Goal: Information Seeking & Learning: Learn about a topic

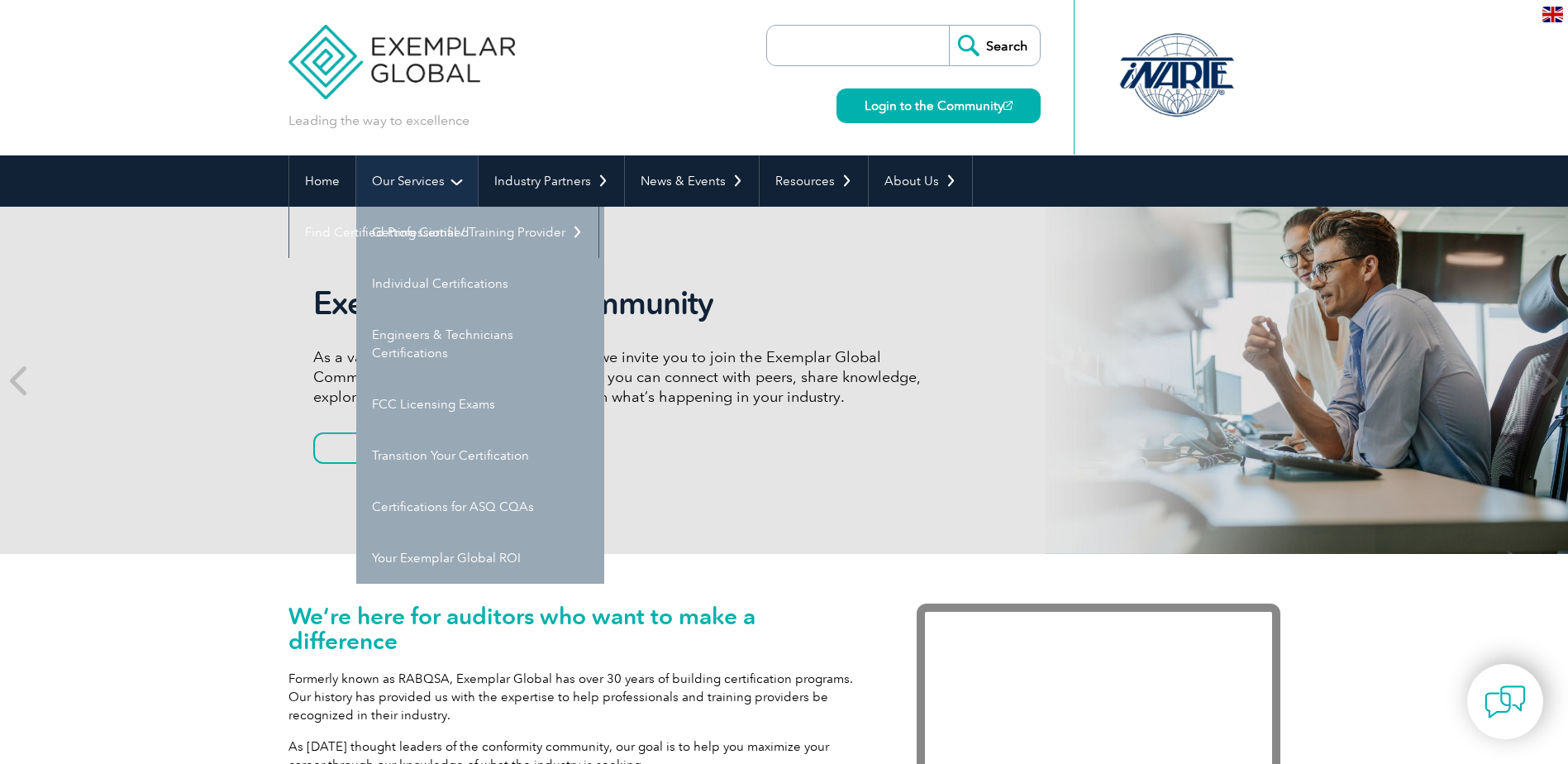
click at [402, 174] on link "Our Services" at bounding box center [417, 181] width 121 height 51
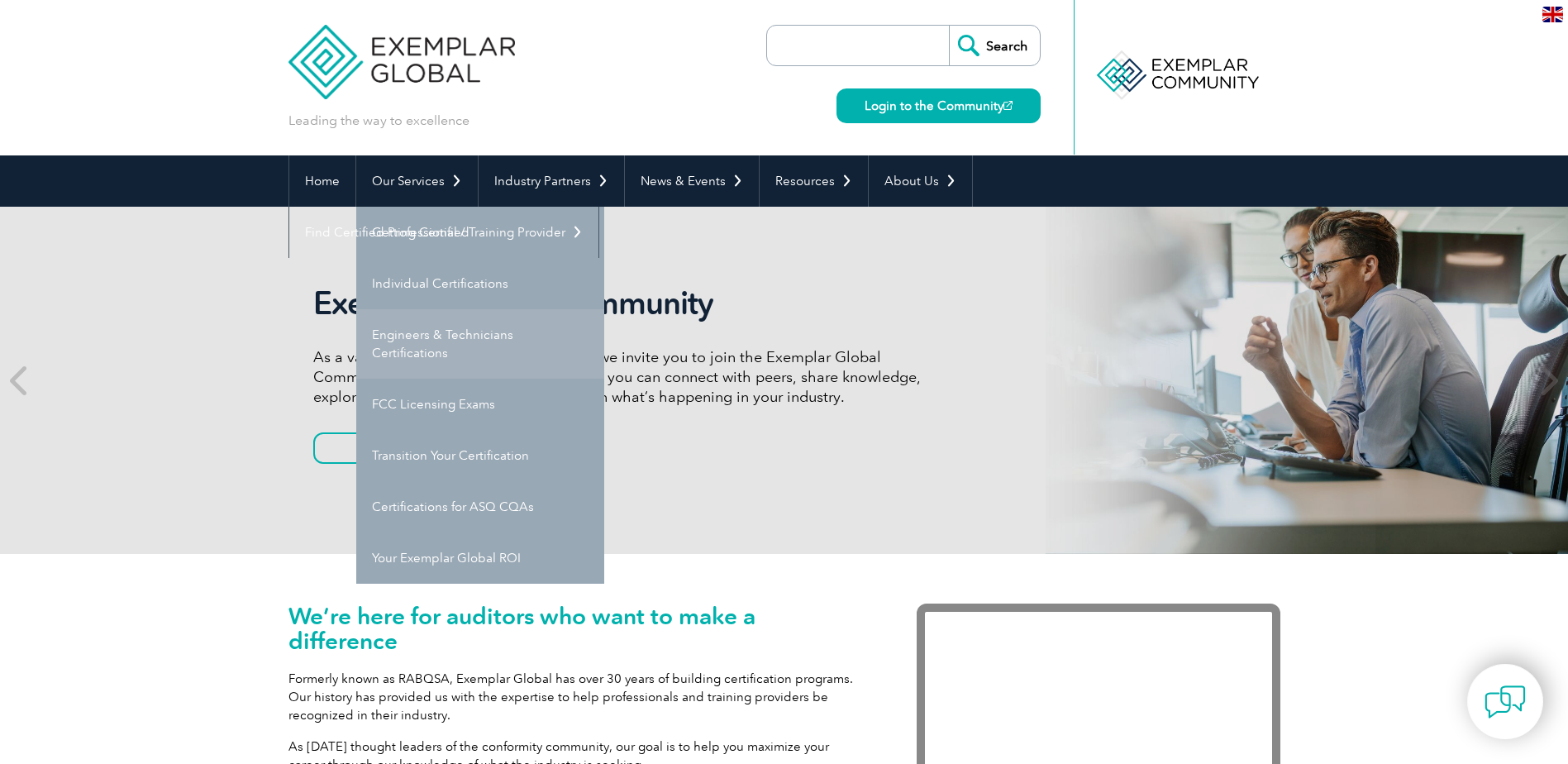
click at [453, 345] on link "Engineers & Technicians Certifications" at bounding box center [480, 344] width 248 height 69
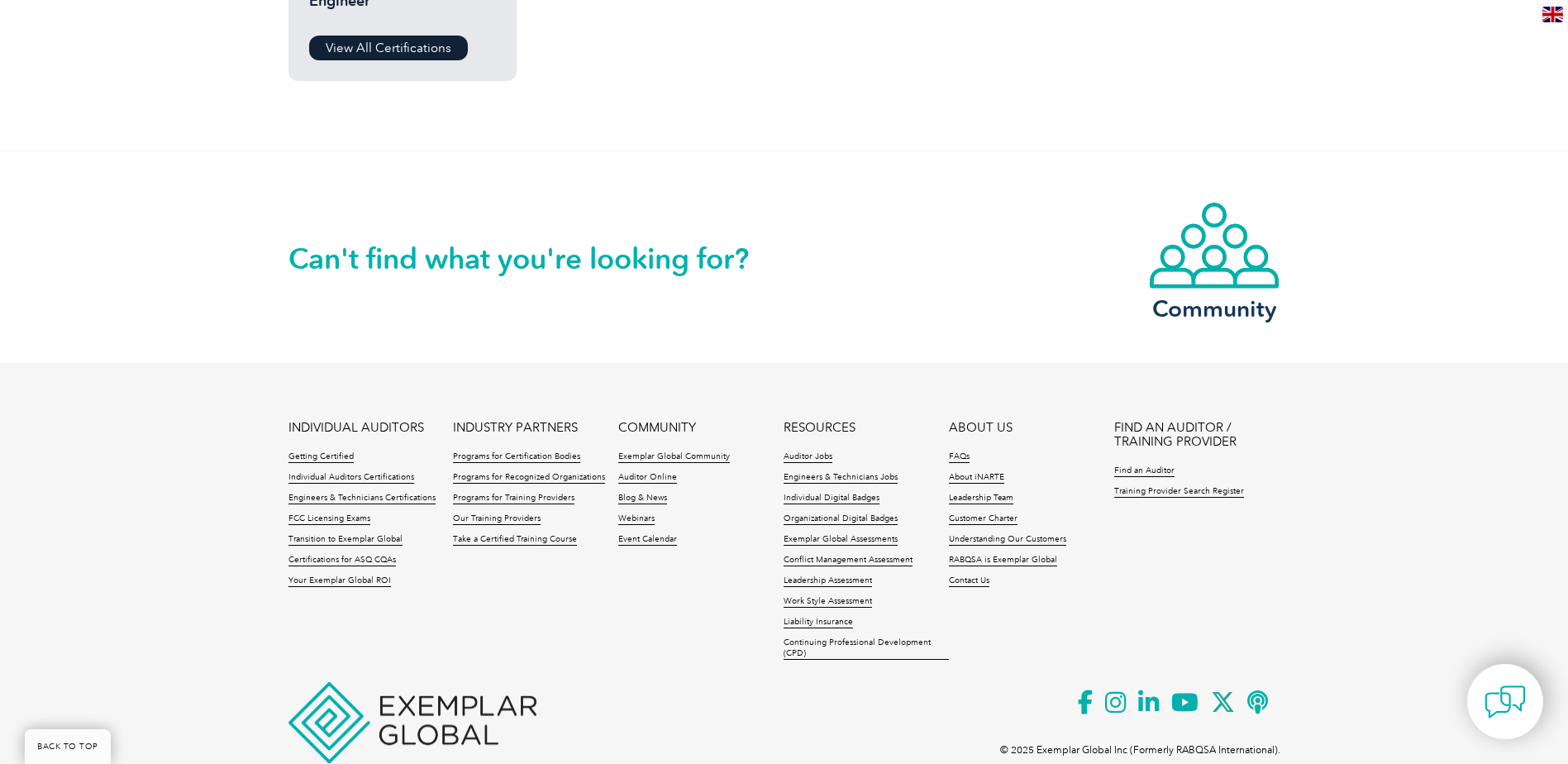
scroll to position [1323, 0]
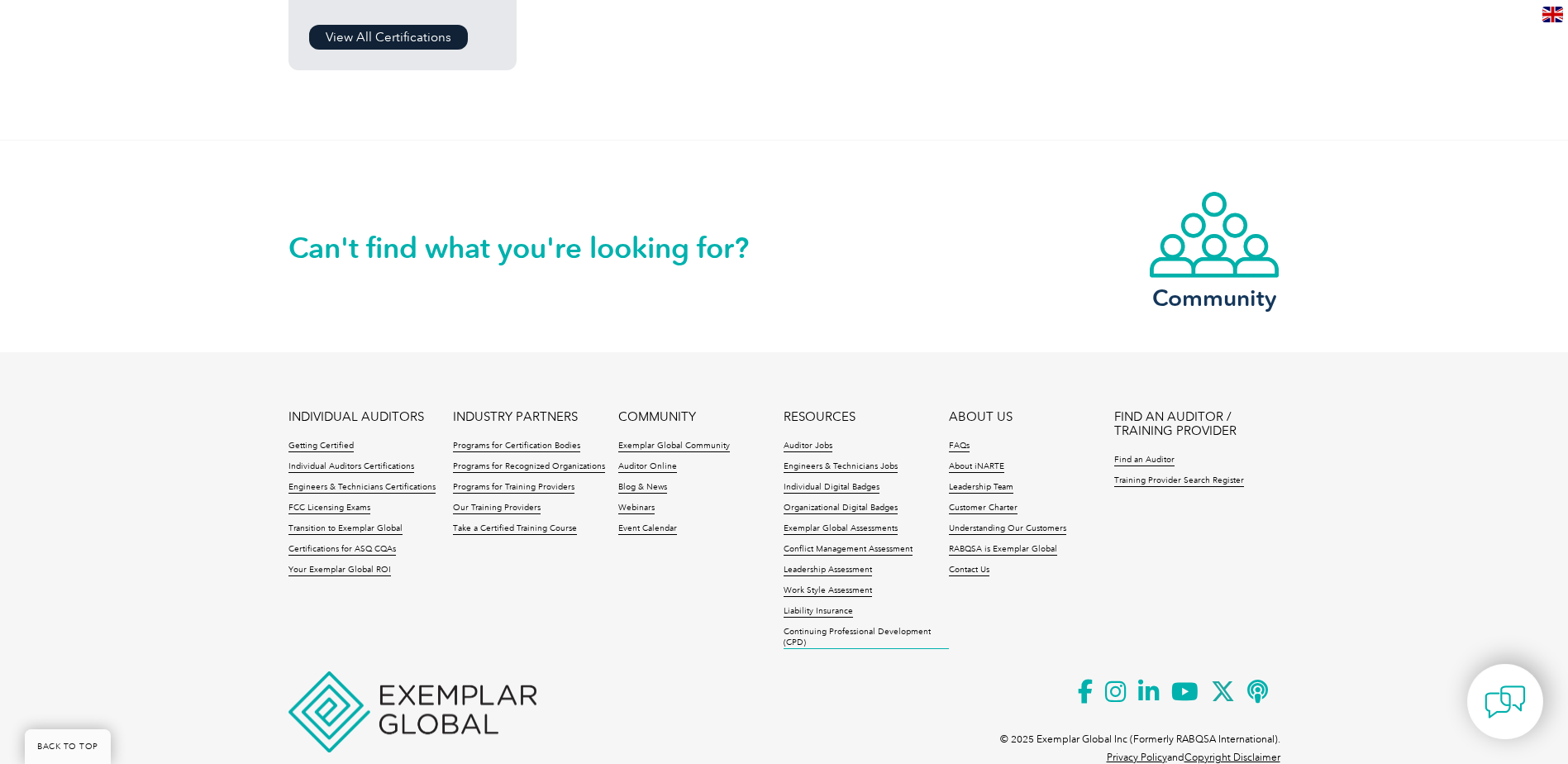
click at [846, 639] on link "Continuing Professional Development (CPD)" at bounding box center [866, 638] width 166 height 22
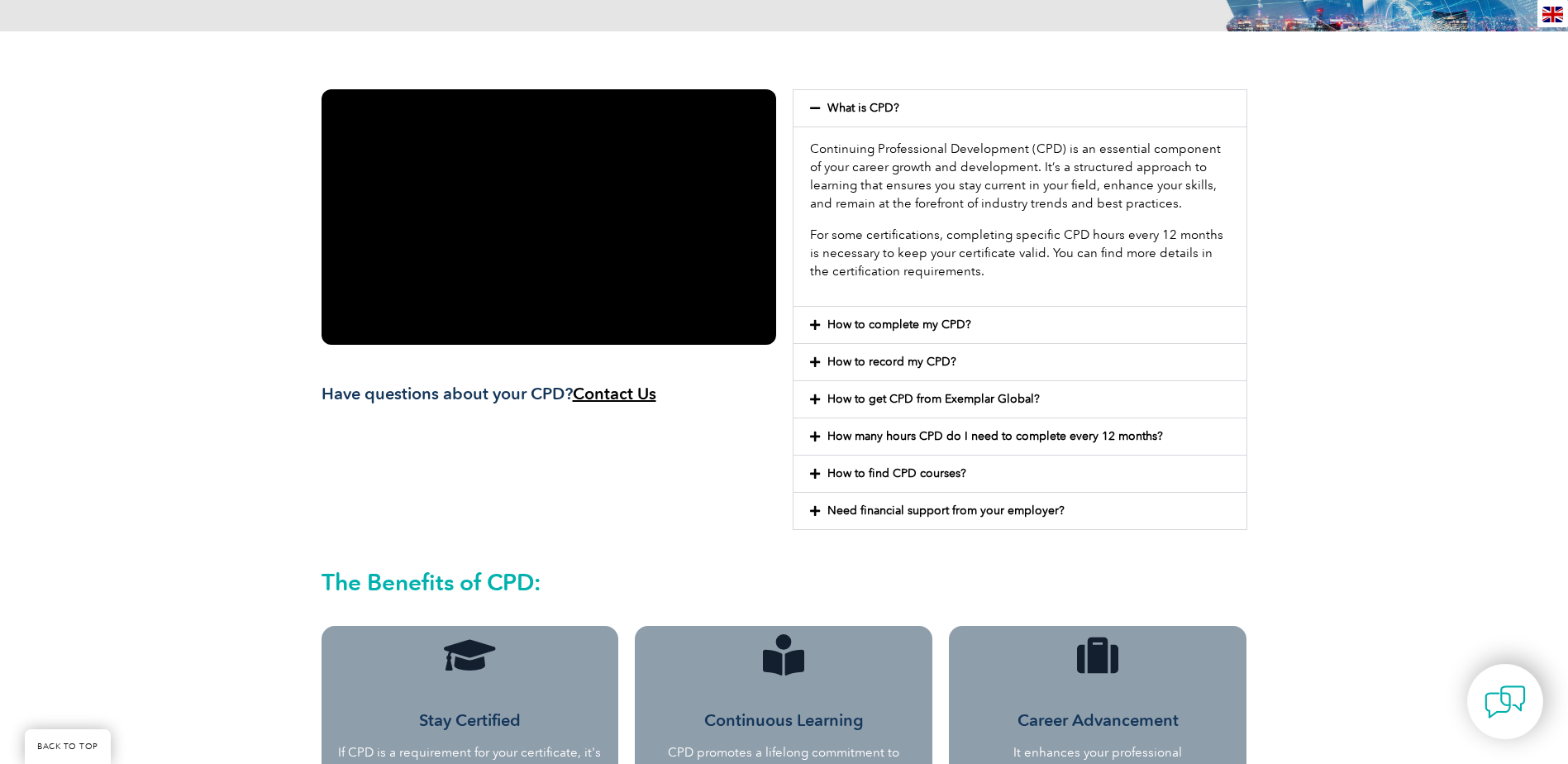
scroll to position [331, 0]
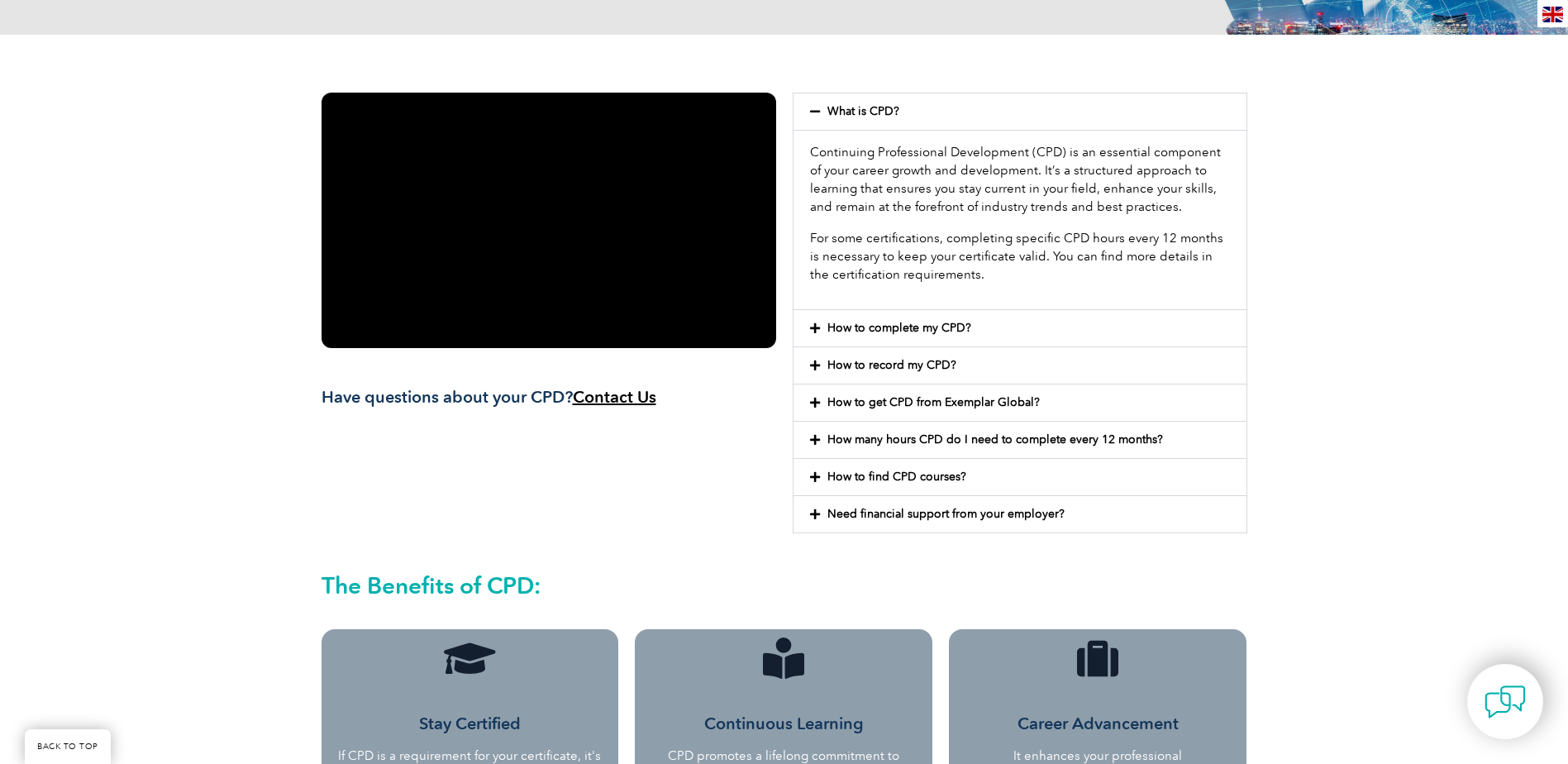
click at [817, 367] on icon at bounding box center [815, 366] width 10 height 12
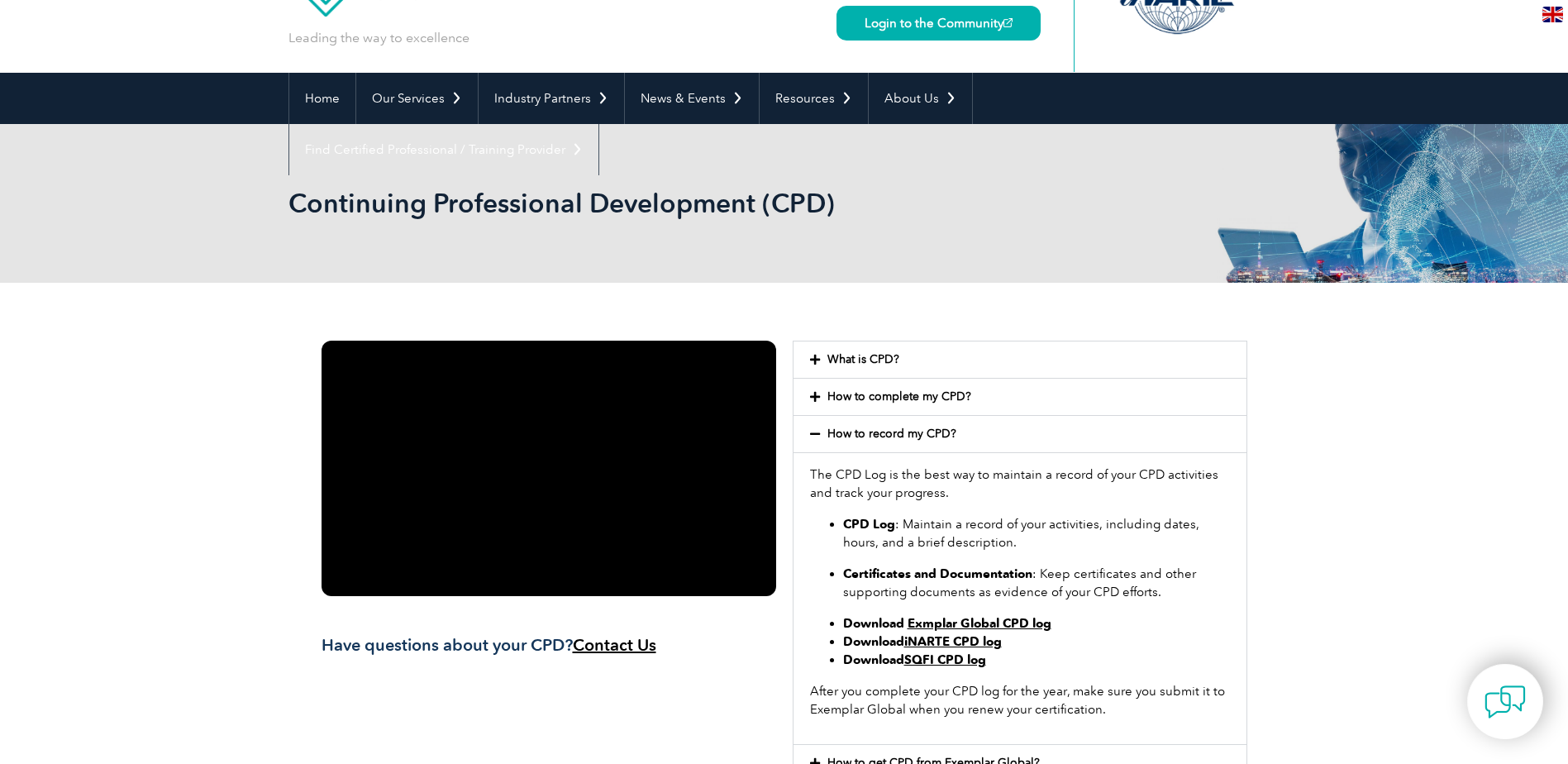
scroll to position [0, 0]
